Goal: Task Accomplishment & Management: Use online tool/utility

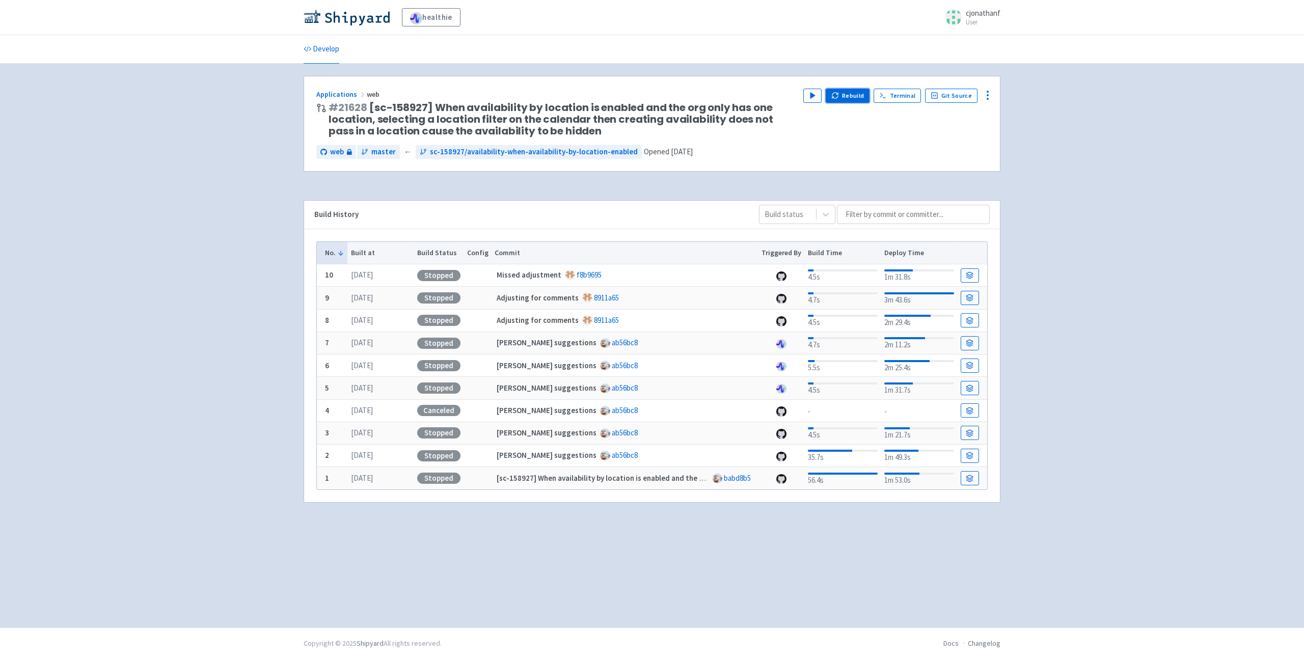
click at [849, 91] on button "Rebuild" at bounding box center [848, 96] width 44 height 14
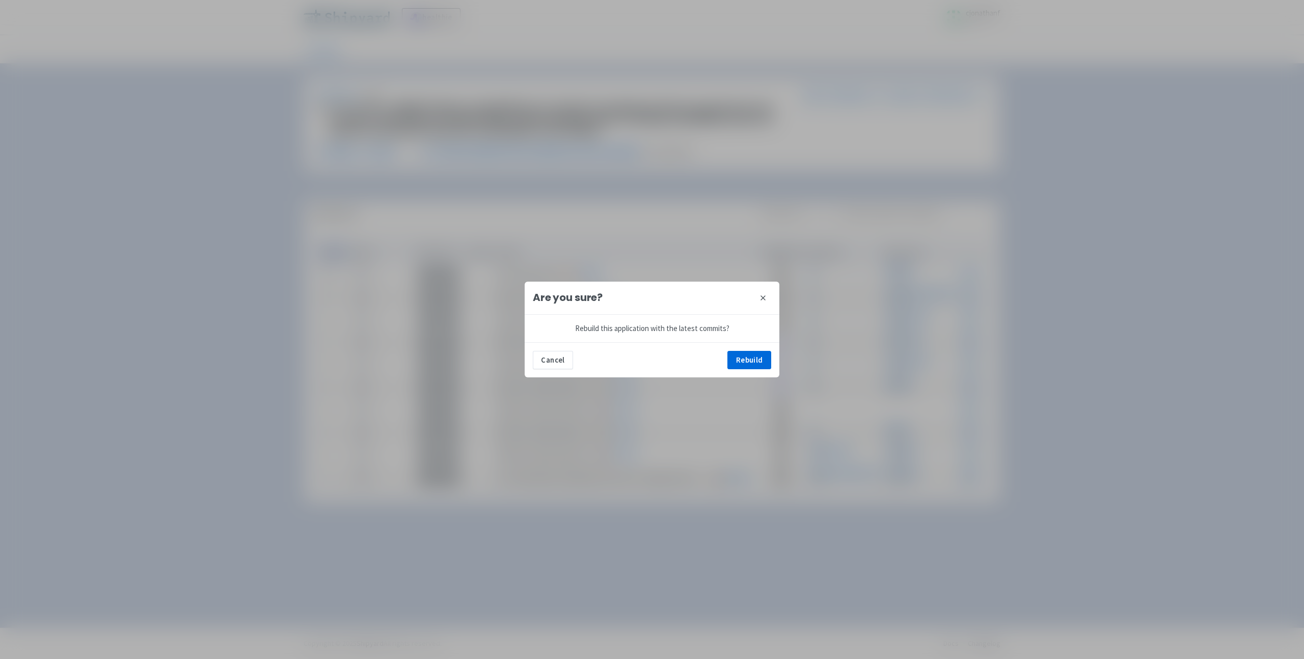
click at [749, 349] on div "Cancel Rebuild" at bounding box center [652, 359] width 255 height 35
click at [750, 359] on button "Rebuild" at bounding box center [750, 360] width 44 height 18
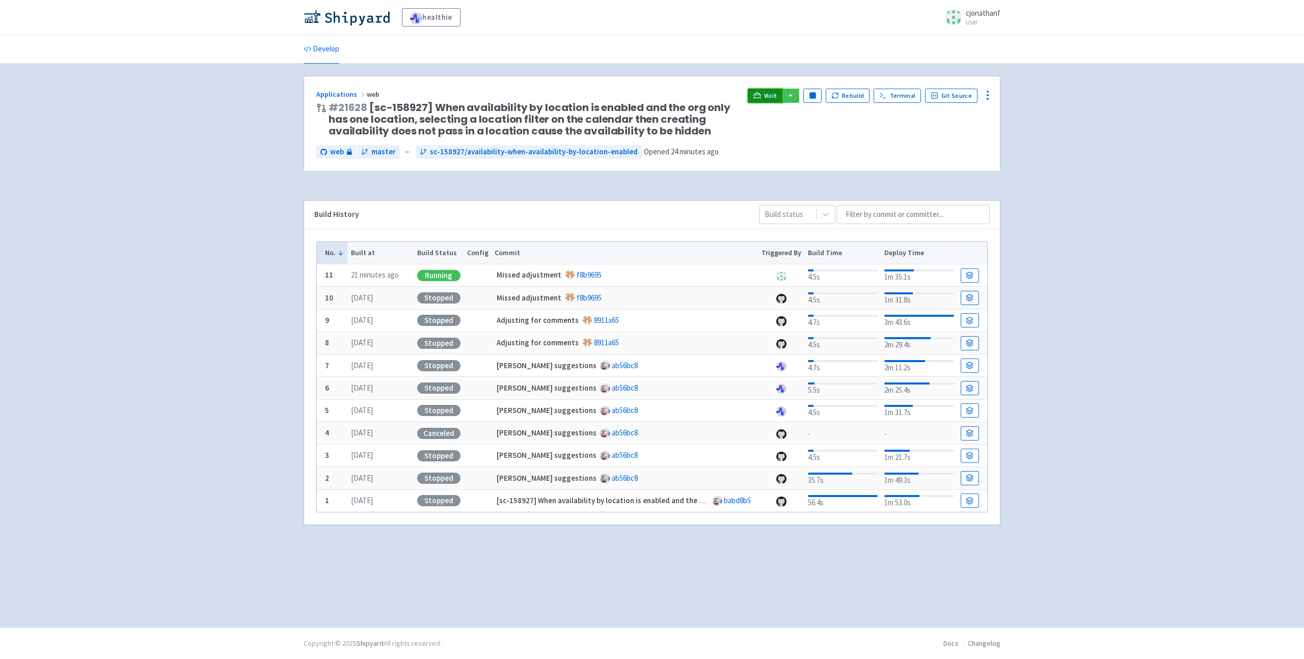
click at [775, 95] on span "Visit" at bounding box center [770, 96] width 13 height 8
click at [777, 97] on span "Visit" at bounding box center [770, 96] width 13 height 8
